Goal: Task Accomplishment & Management: Use online tool/utility

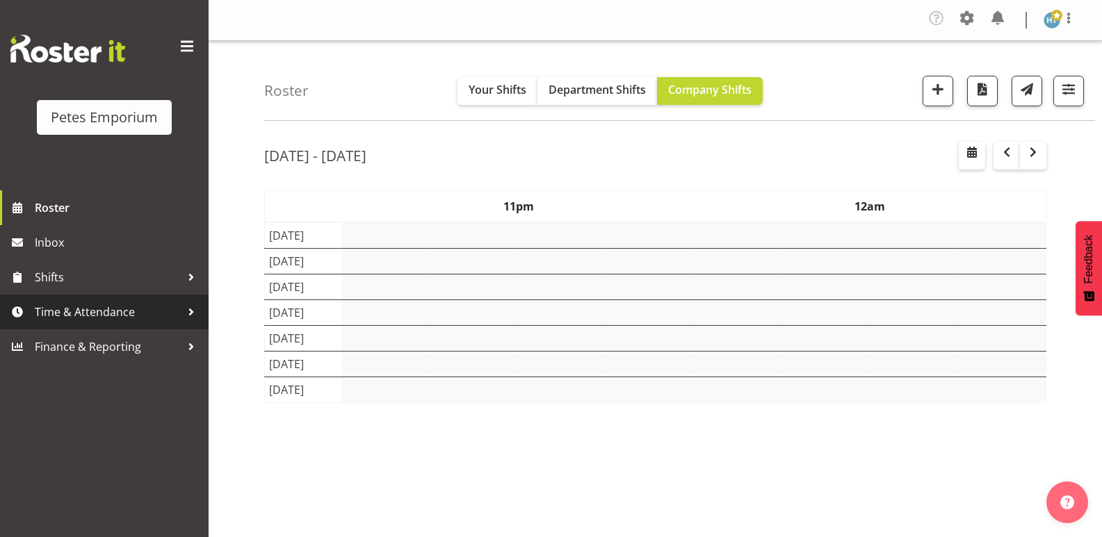
click at [92, 311] on span "Time & Attendance" at bounding box center [108, 312] width 146 height 21
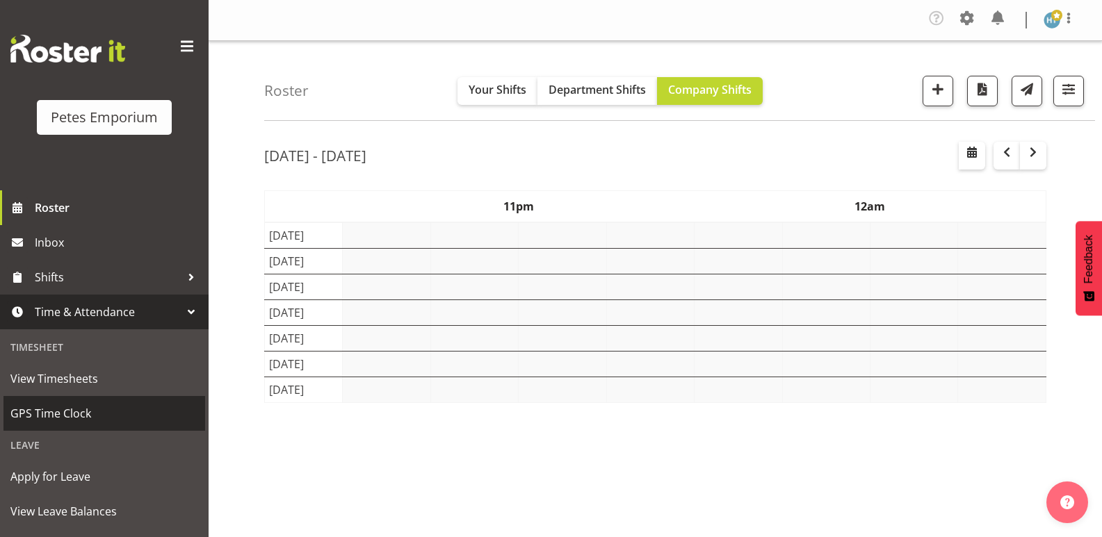
click at [38, 417] on span "GPS Time Clock" at bounding box center [104, 413] width 188 height 21
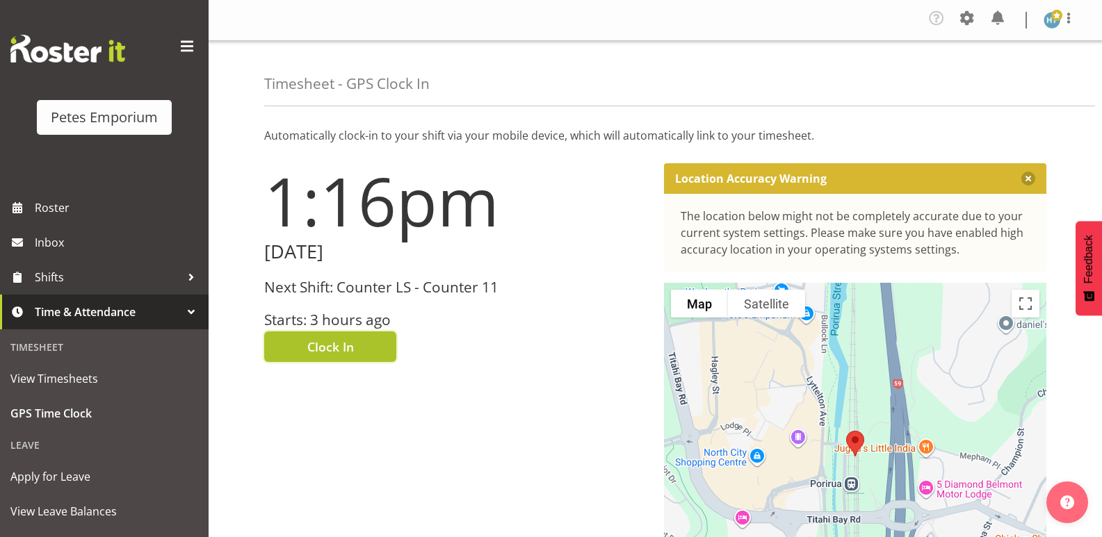
click at [334, 339] on span "Clock In" at bounding box center [330, 347] width 47 height 18
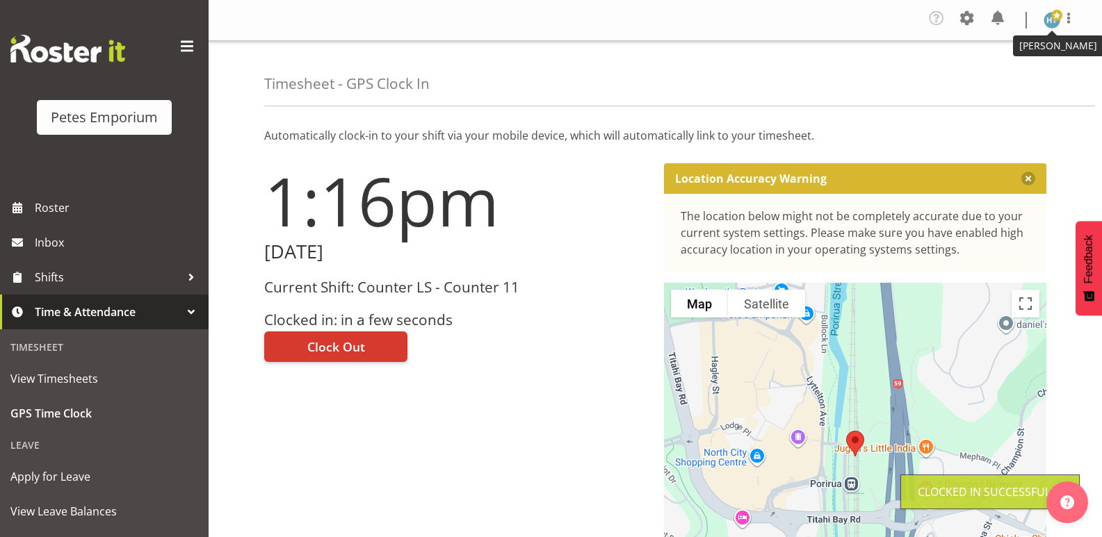
click at [1051, 22] on img at bounding box center [1051, 20] width 17 height 17
click at [990, 73] on link "Log Out" at bounding box center [1009, 76] width 133 height 25
